Goal: Information Seeking & Learning: Learn about a topic

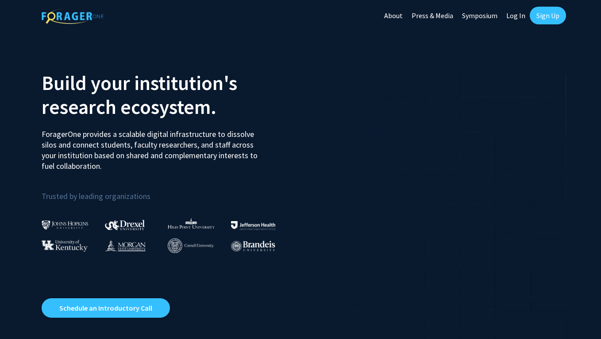
click at [507, 12] on link "Log In" at bounding box center [516, 15] width 28 height 31
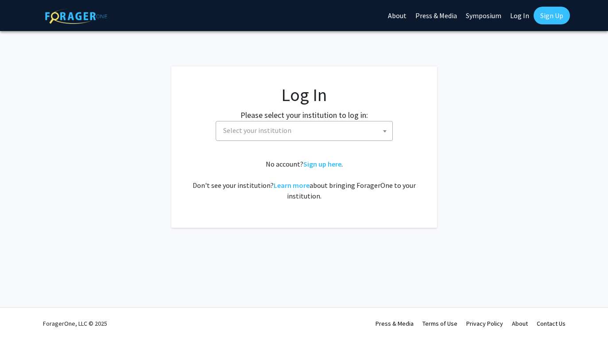
click at [379, 127] on span "Select your institution" at bounding box center [306, 130] width 173 height 18
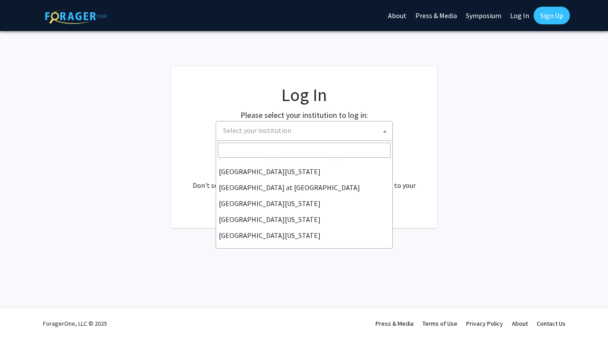
scroll to position [310, 0]
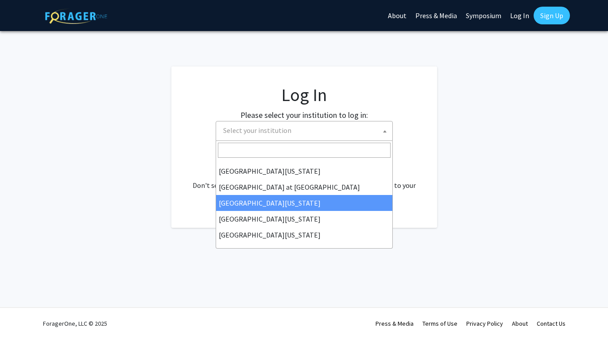
select select "13"
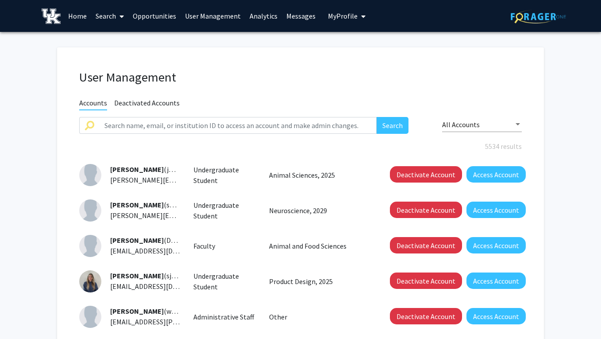
click at [260, 13] on link "Analytics" at bounding box center [263, 15] width 37 height 31
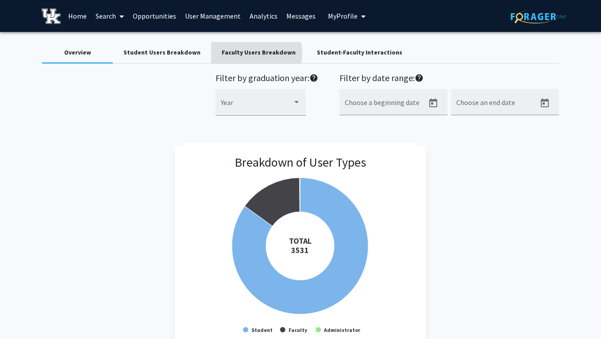
click at [243, 53] on div "Faculty Users Breakdown" at bounding box center [259, 52] width 74 height 9
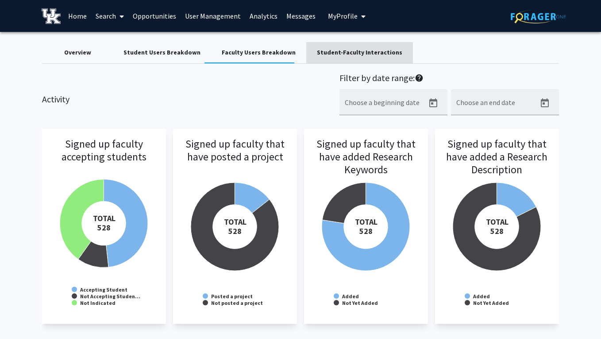
click at [350, 49] on div "Student-Faculty Interactions" at bounding box center [359, 52] width 85 height 9
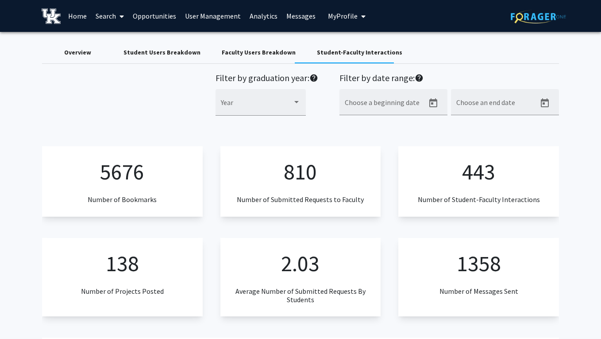
click at [141, 52] on div "Student Users Breakdown" at bounding box center [162, 52] width 77 height 9
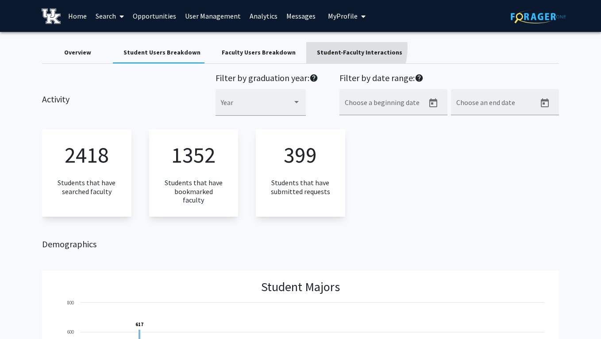
click at [329, 47] on div "Student-Faculty Interactions" at bounding box center [359, 52] width 107 height 21
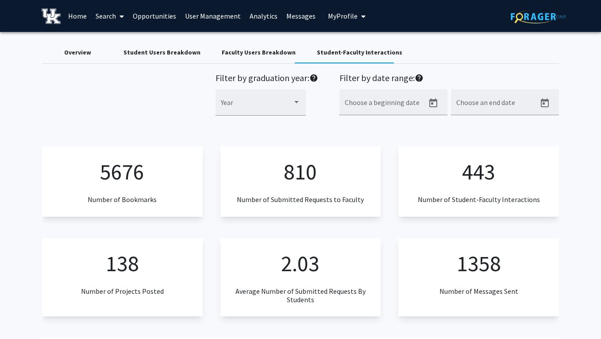
drag, startPoint x: 74, startPoint y: 46, endPoint x: 195, endPoint y: 102, distance: 132.6
click at [74, 46] on div "Overview" at bounding box center [77, 52] width 71 height 21
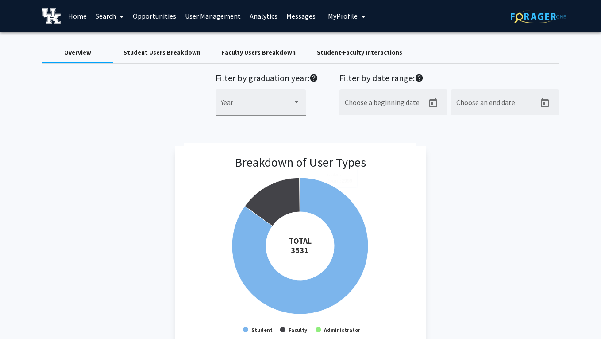
drag, startPoint x: 163, startPoint y: 52, endPoint x: 291, endPoint y: 161, distance: 167.4
click at [163, 52] on div "Student Users Breakdown" at bounding box center [162, 52] width 77 height 9
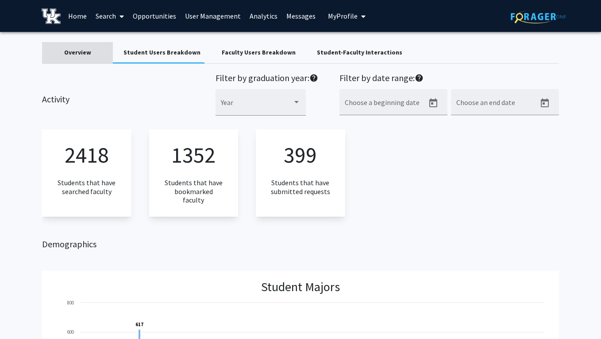
click at [86, 51] on div "Overview" at bounding box center [77, 52] width 27 height 9
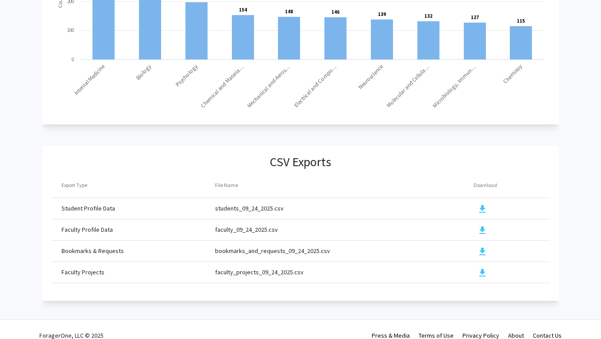
scroll to position [949, 0]
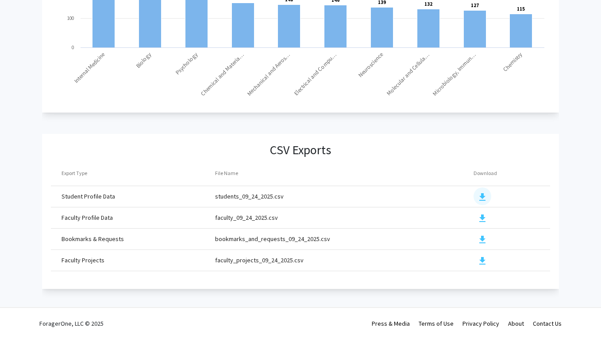
click at [483, 192] on mat-icon "download" at bounding box center [482, 197] width 11 height 11
